Goal: Task Accomplishment & Management: Manage account settings

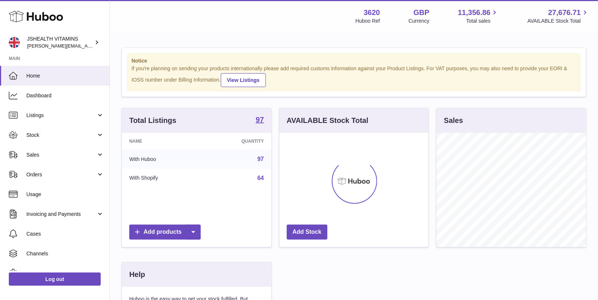
scroll to position [114, 149]
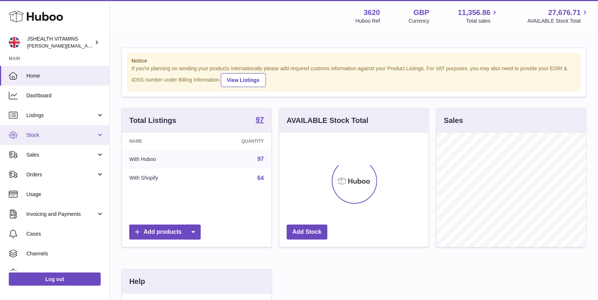
click at [47, 131] on link "Stock" at bounding box center [54, 135] width 109 height 20
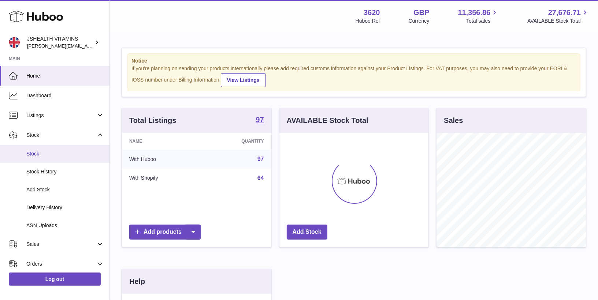
click at [48, 154] on span "Stock" at bounding box center [65, 153] width 78 height 7
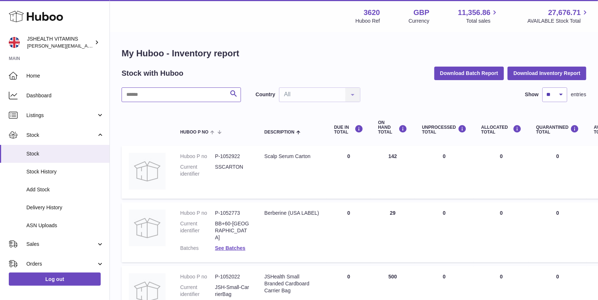
click at [156, 94] on input "text" at bounding box center [181, 94] width 119 height 15
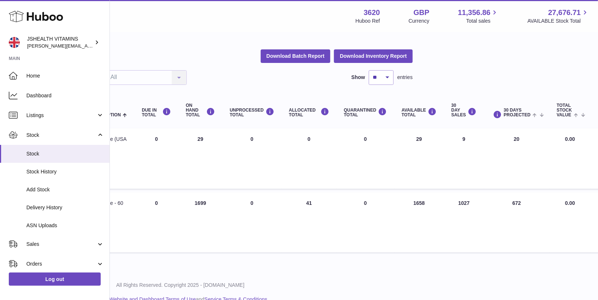
scroll to position [17, 198]
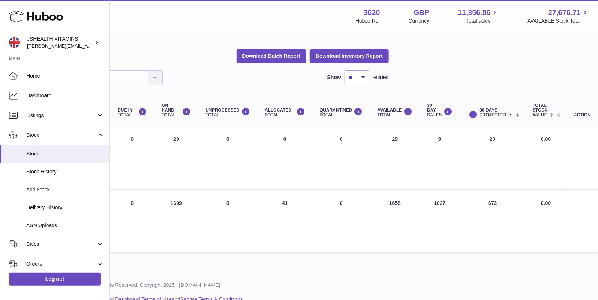
type input "*********"
click at [68, 290] on div "Log out" at bounding box center [54, 284] width 109 height 26
click at [69, 279] on link "Log out" at bounding box center [55, 279] width 92 height 13
